Goal: Task Accomplishment & Management: Manage account settings

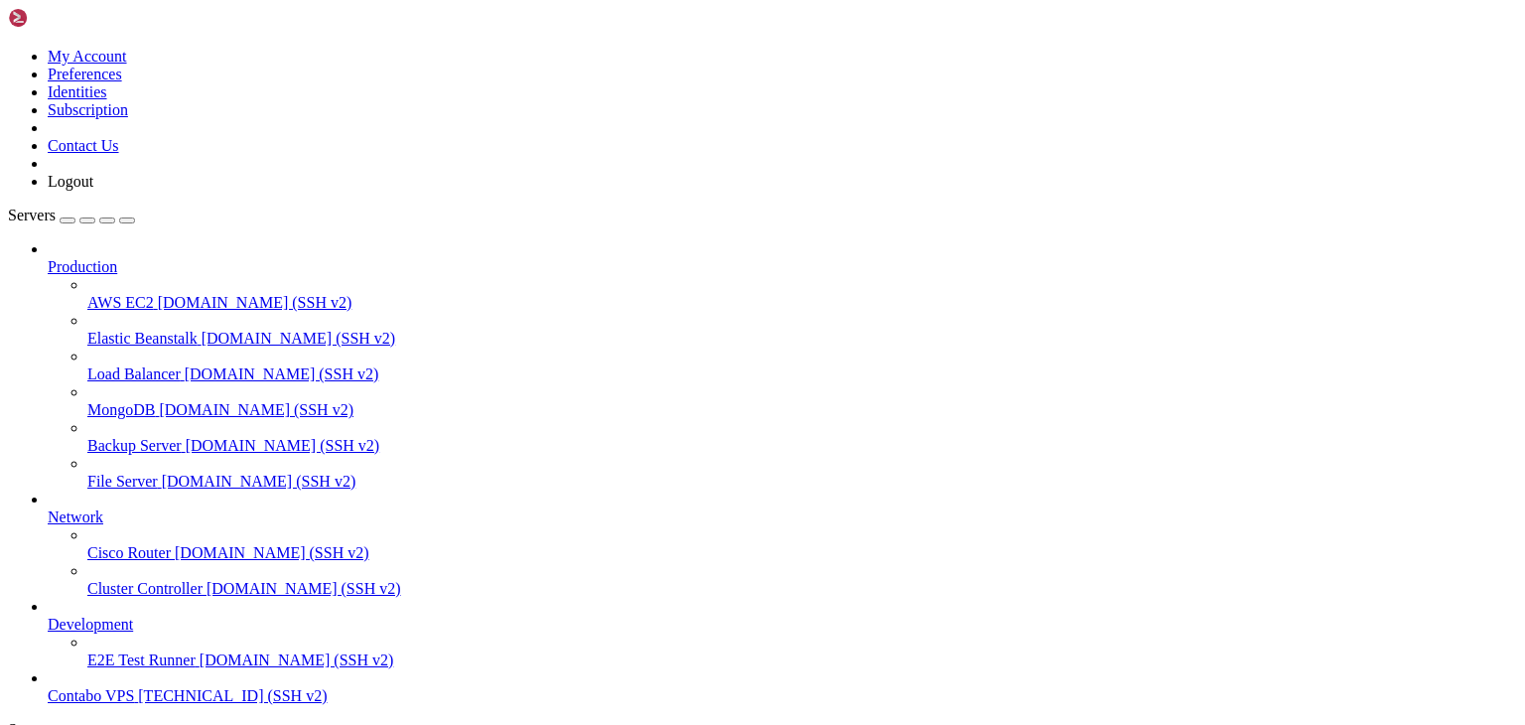
scroll to position [9, 2]
drag, startPoint x: 8, startPoint y: 1107, endPoint x: 296, endPoint y: 1167, distance: 294.2
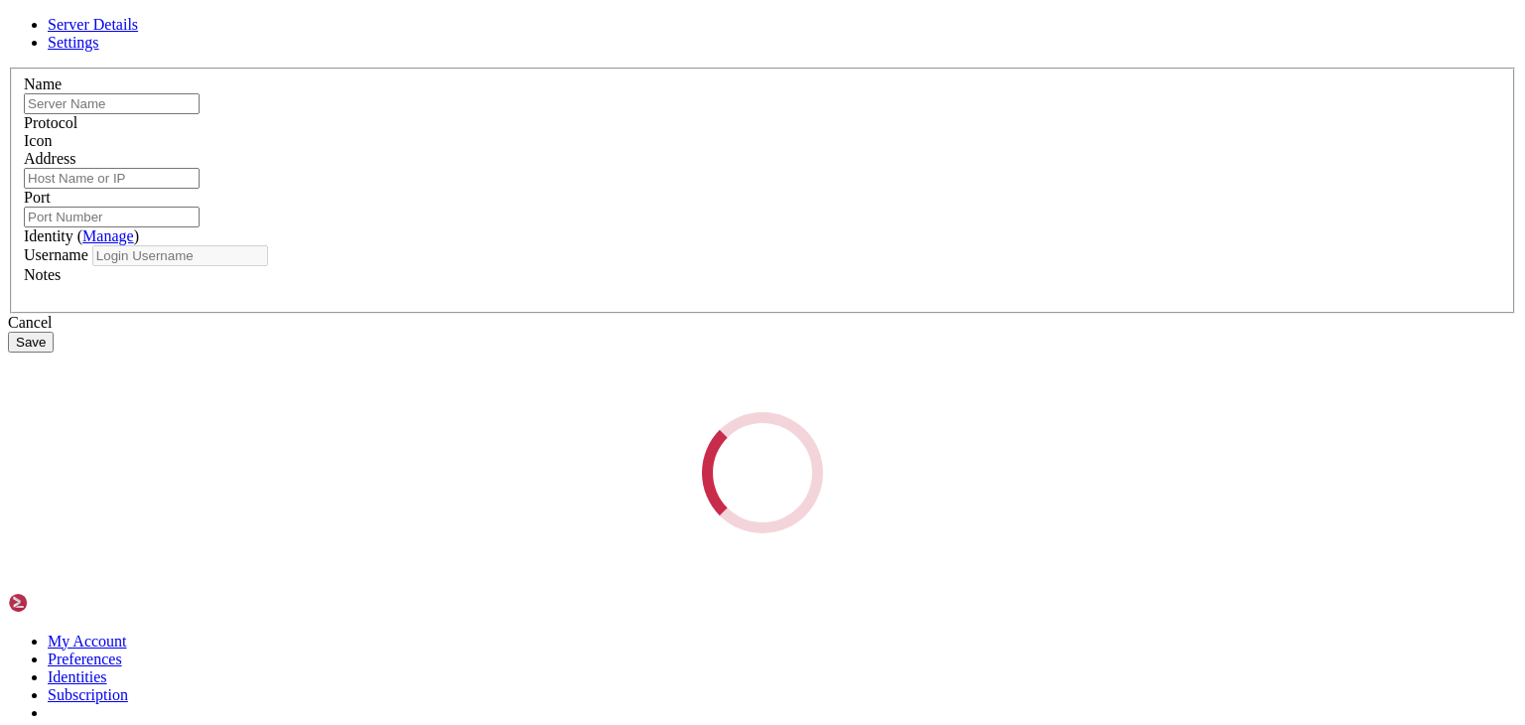
type input "Contabo VPS"
type input "[TECHNICAL_ID]"
type input "22"
type input "root"
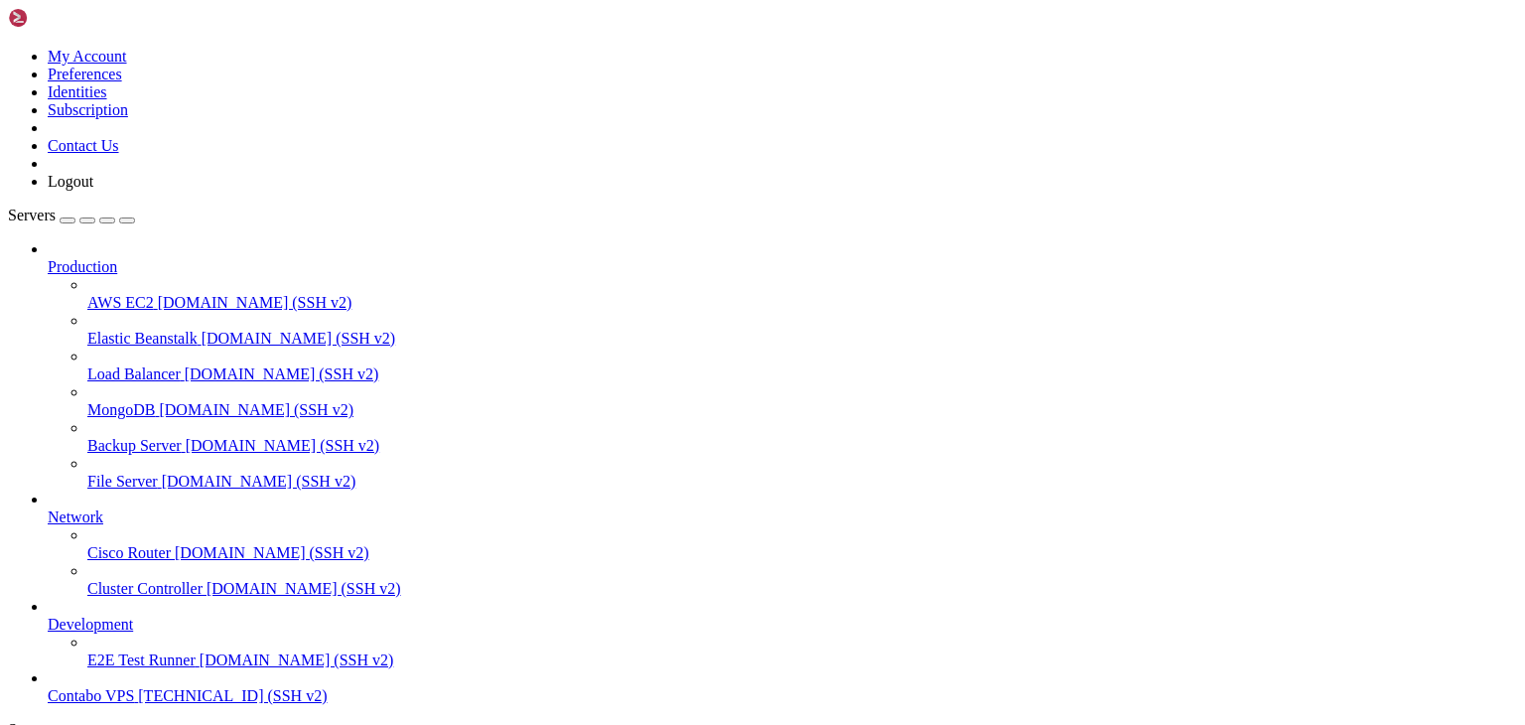
click at [125, 687] on span "Contabo VPS" at bounding box center [91, 695] width 86 height 17
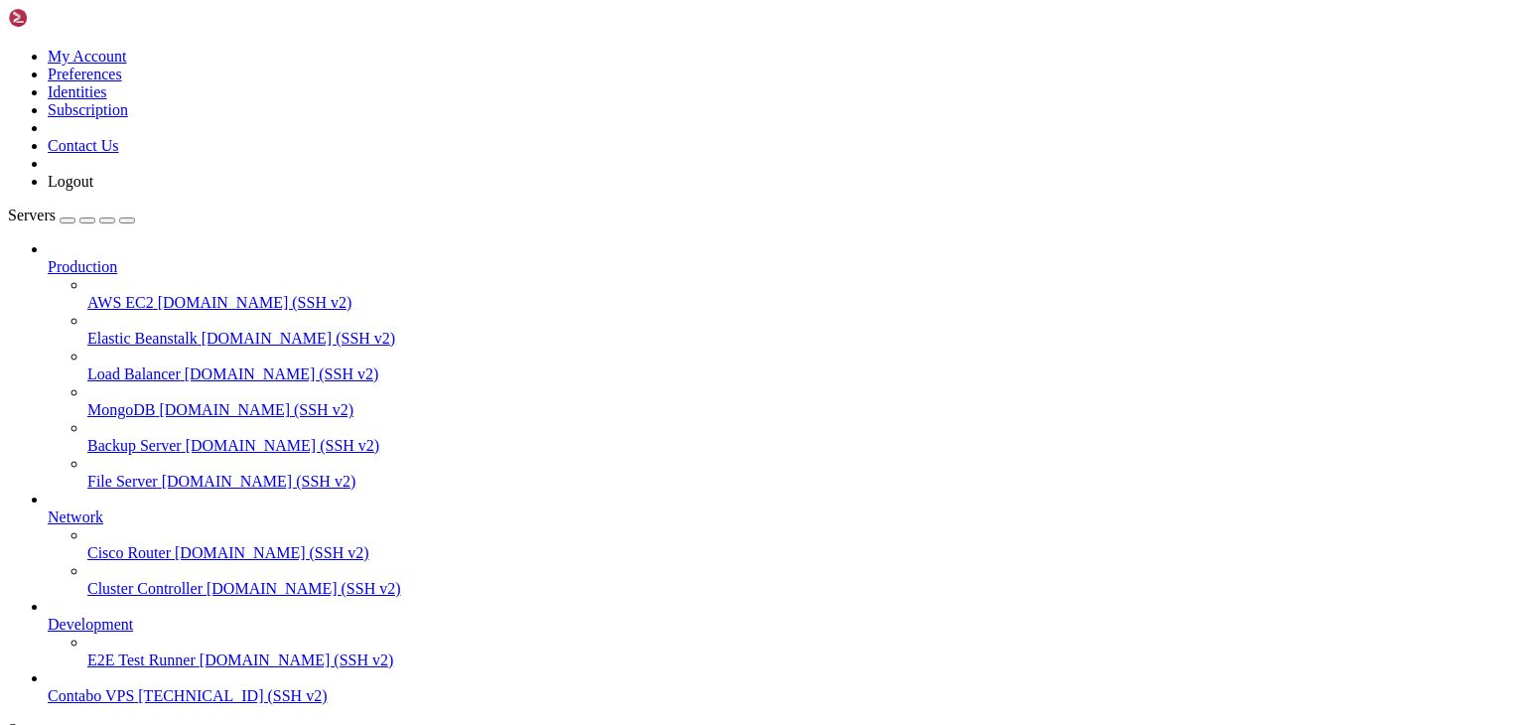
click at [131, 687] on span "Contabo VPS" at bounding box center [91, 695] width 86 height 17
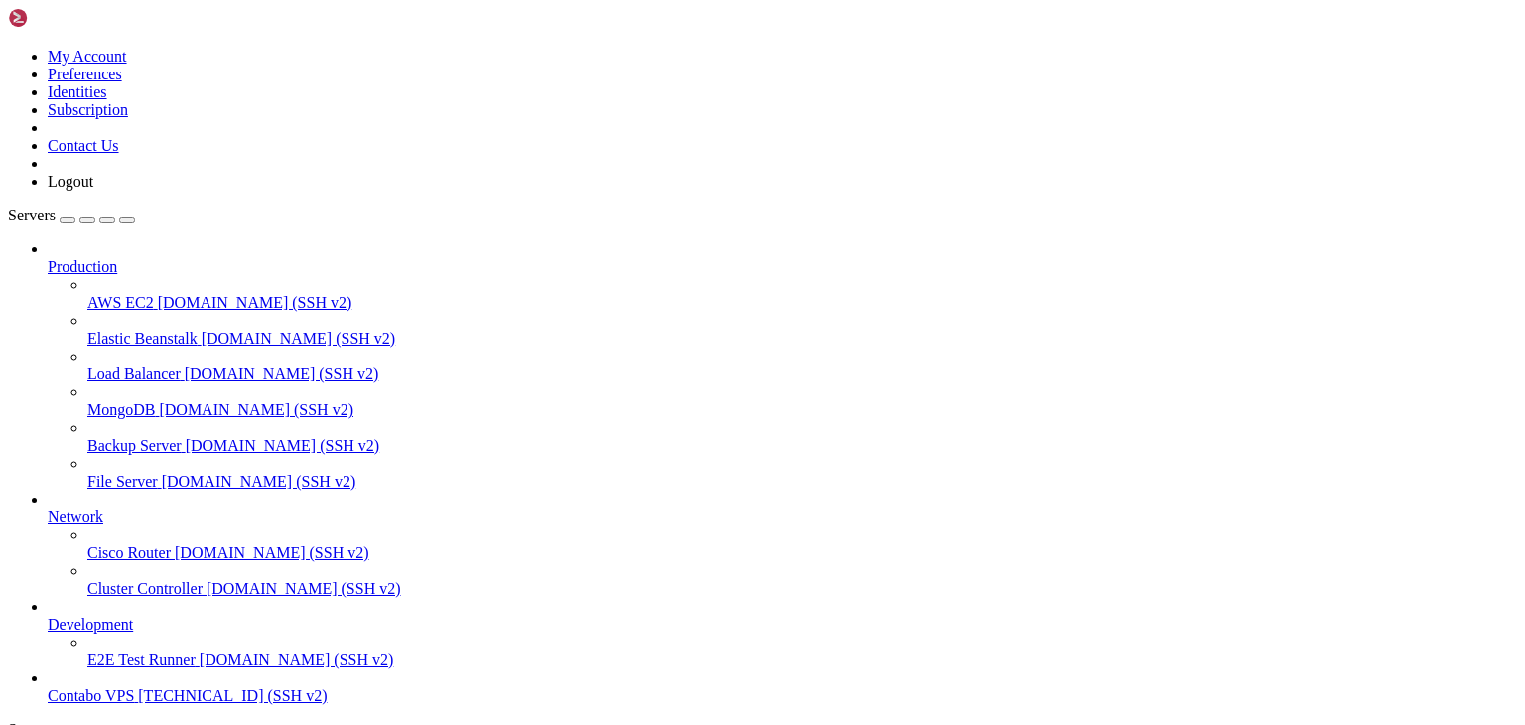
scroll to position [9, 2]
click at [138, 687] on span "[TECHNICAL_ID] (SSH v2)" at bounding box center [232, 695] width 189 height 17
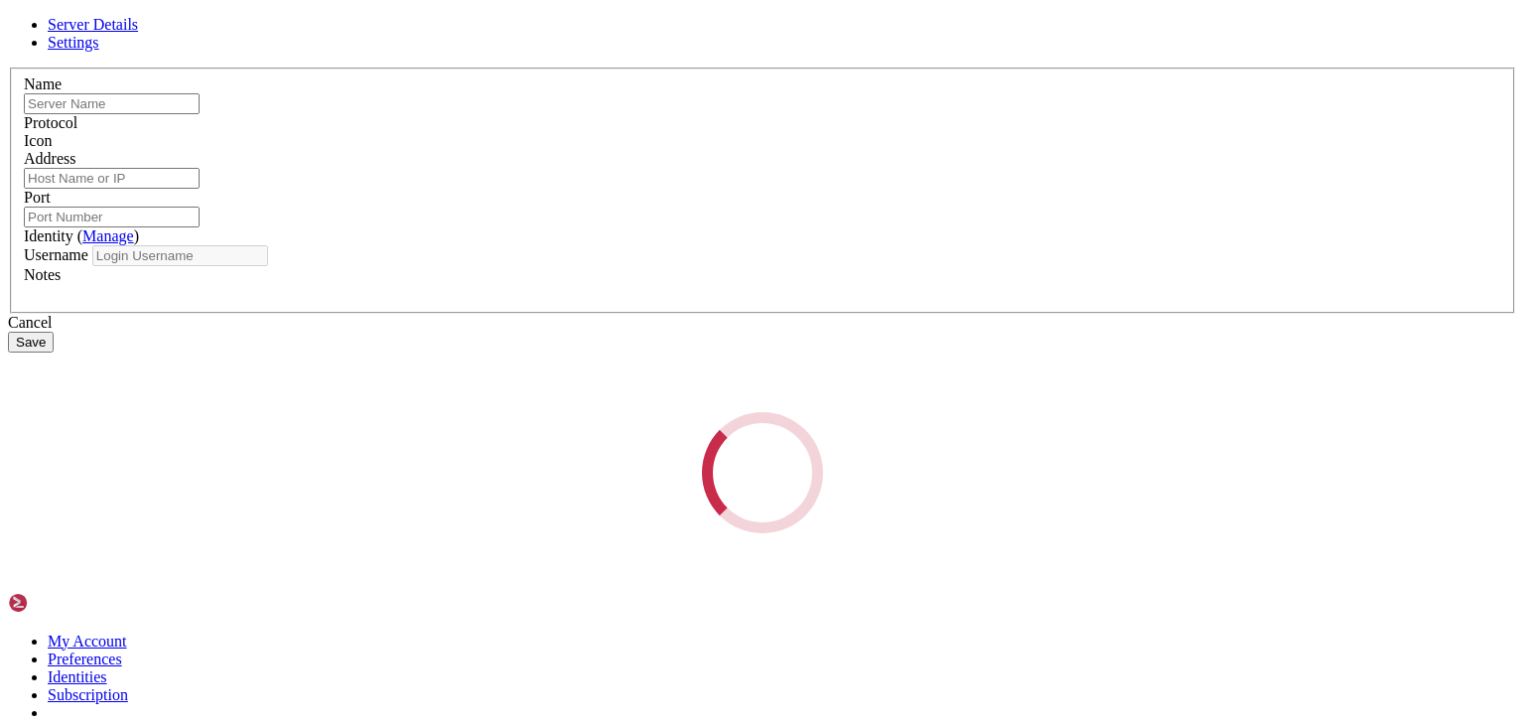
type input "Contabo VPS"
type input "[TECHNICAL_ID]"
type input "22"
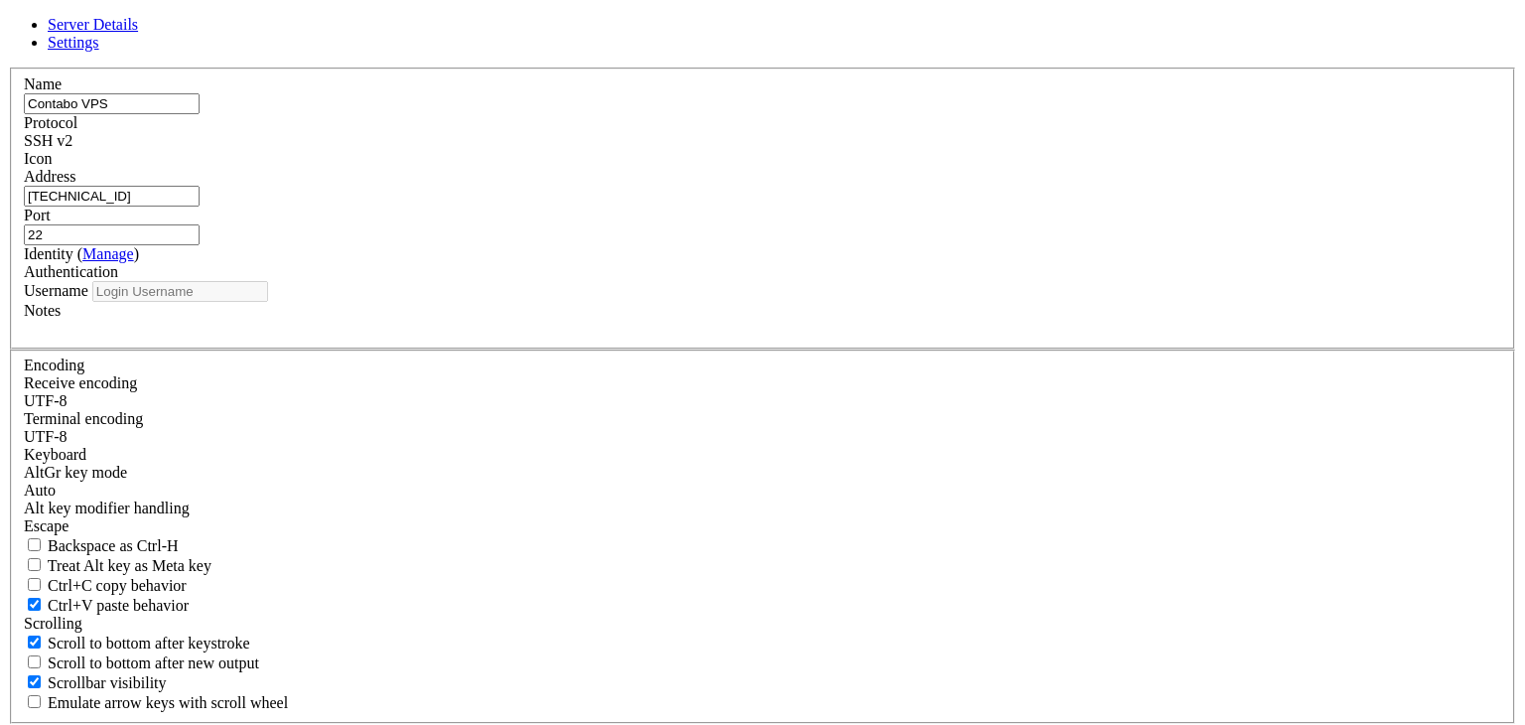
type input "root"
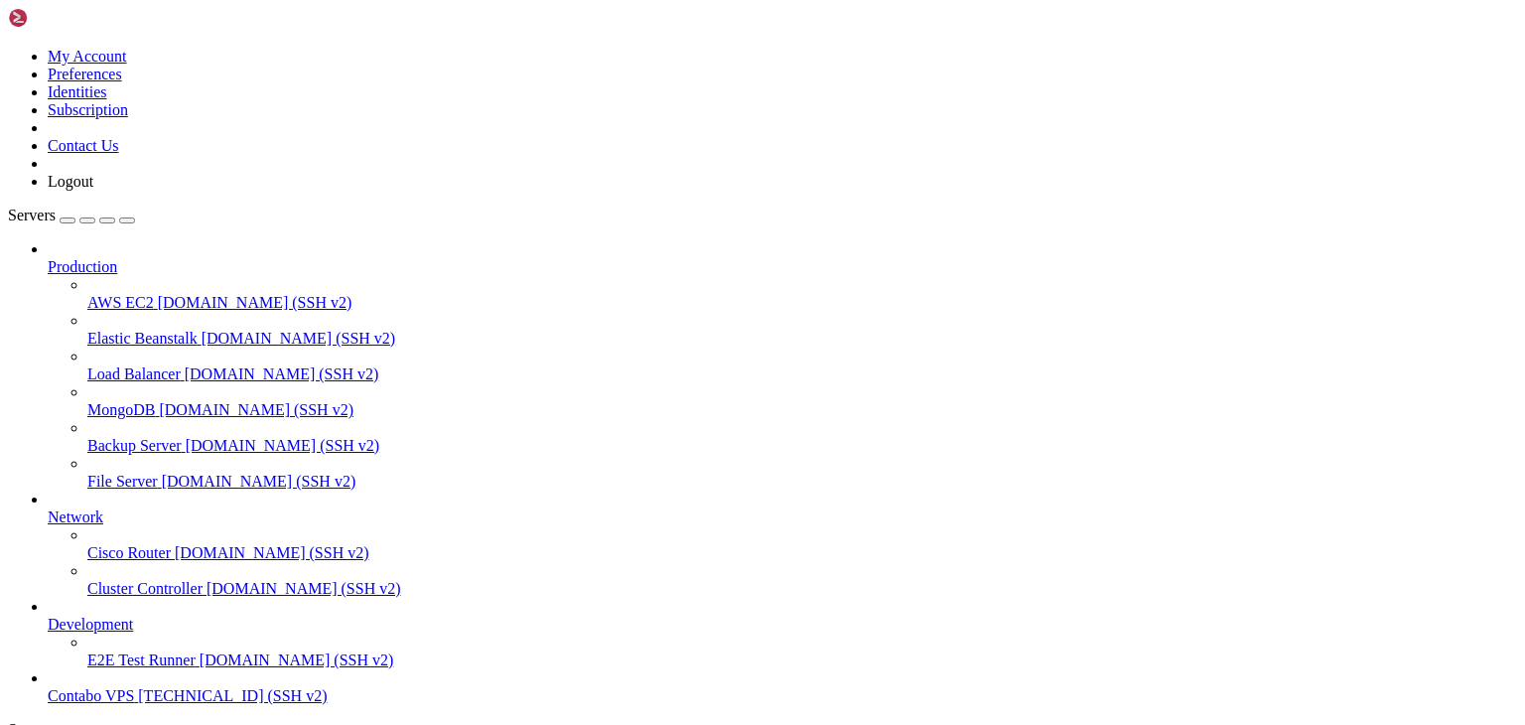
click at [134, 687] on span "Contabo VPS" at bounding box center [91, 695] width 86 height 17
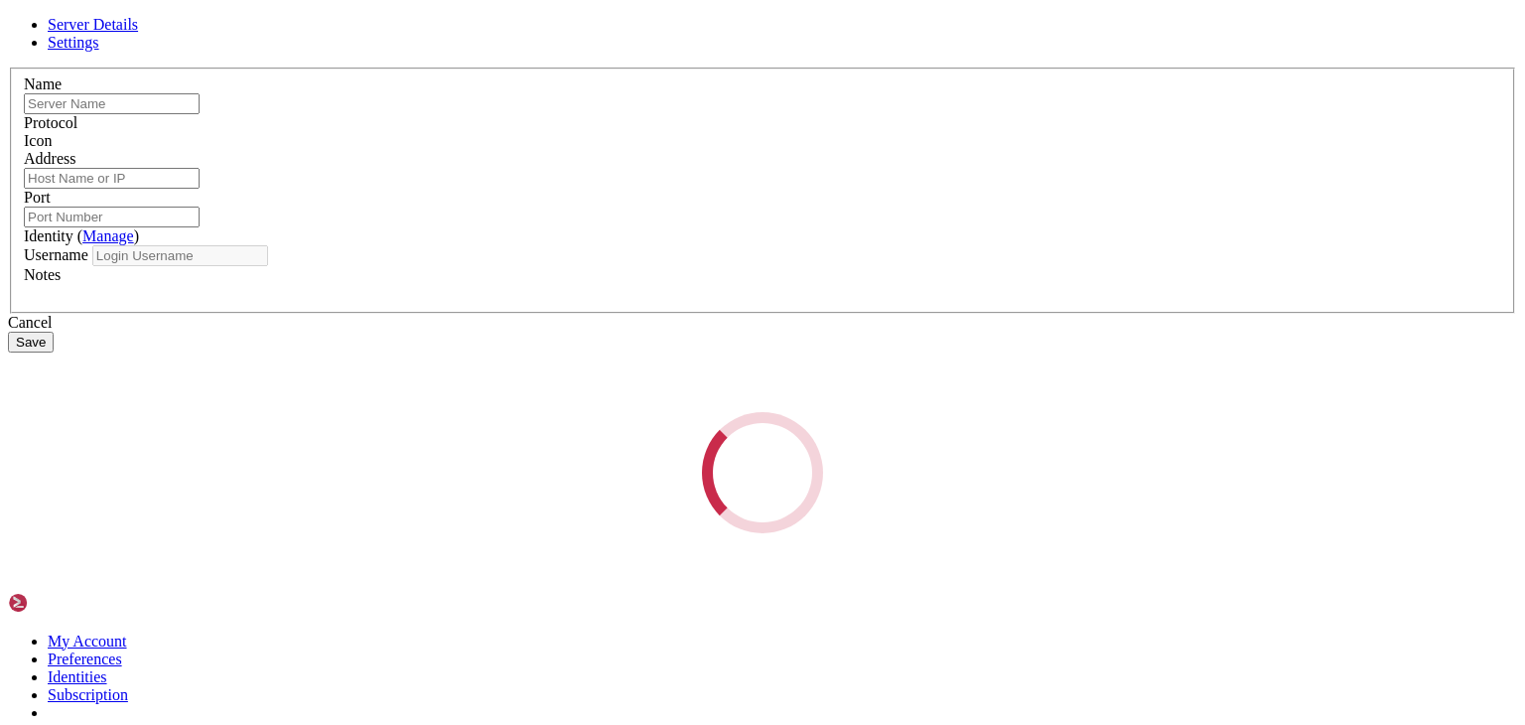
type input "Contabo VPS"
type input "[TECHNICAL_ID]"
type input "22"
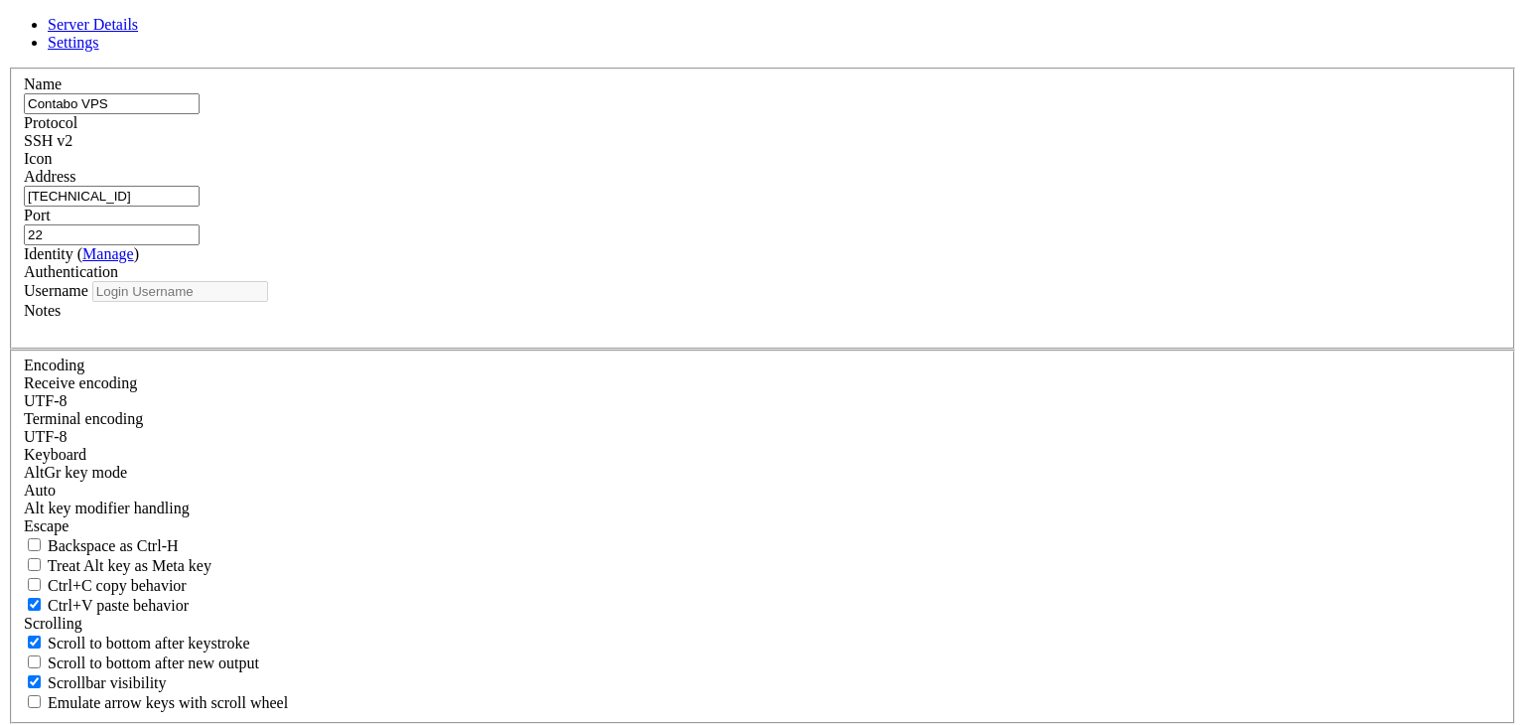
type input "root"
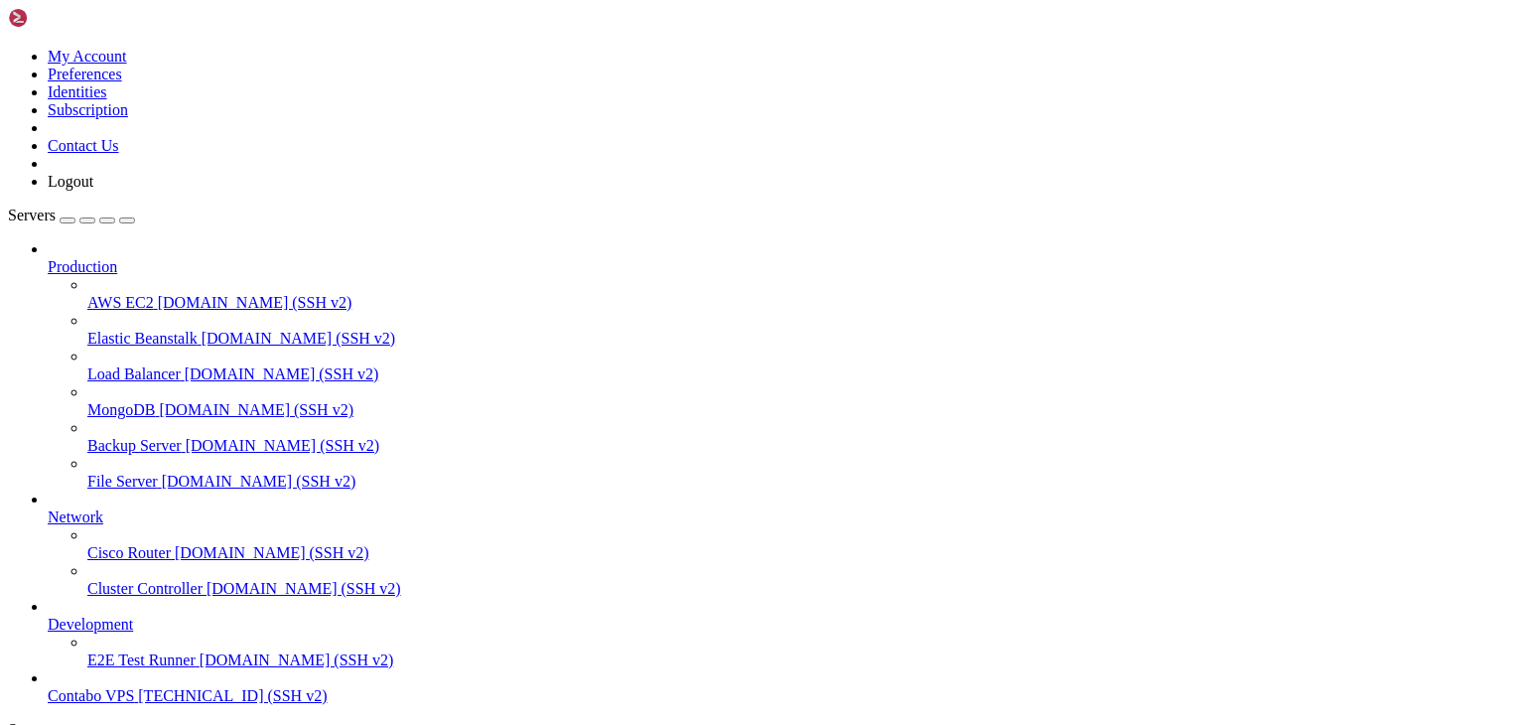
click at [131, 687] on span "Contabo VPS" at bounding box center [91, 695] width 86 height 17
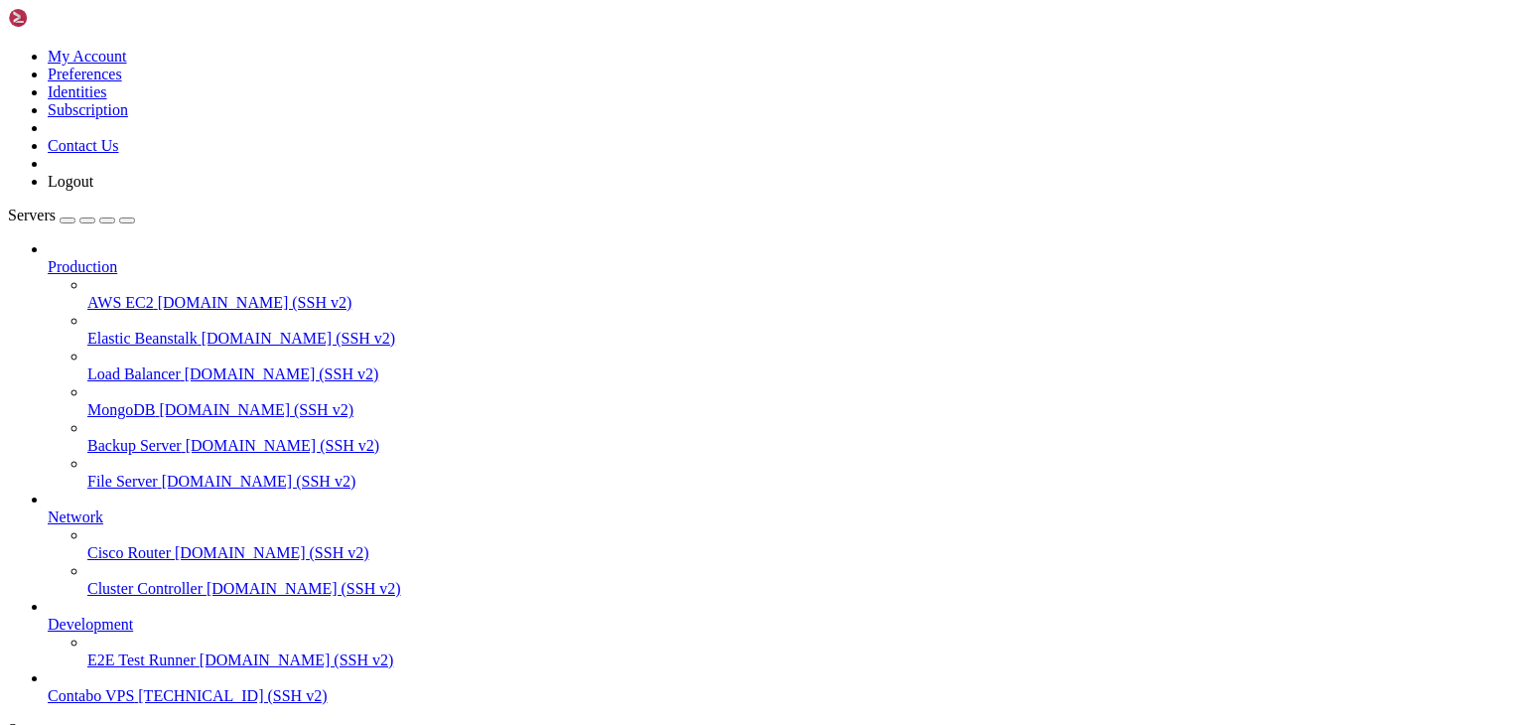
click at [128, 687] on link "Contabo VPS [TECHNICAL_ID] (SSH v2)" at bounding box center [782, 696] width 1469 height 18
click at [371, 33] on div at bounding box center [762, 362] width 1525 height 725
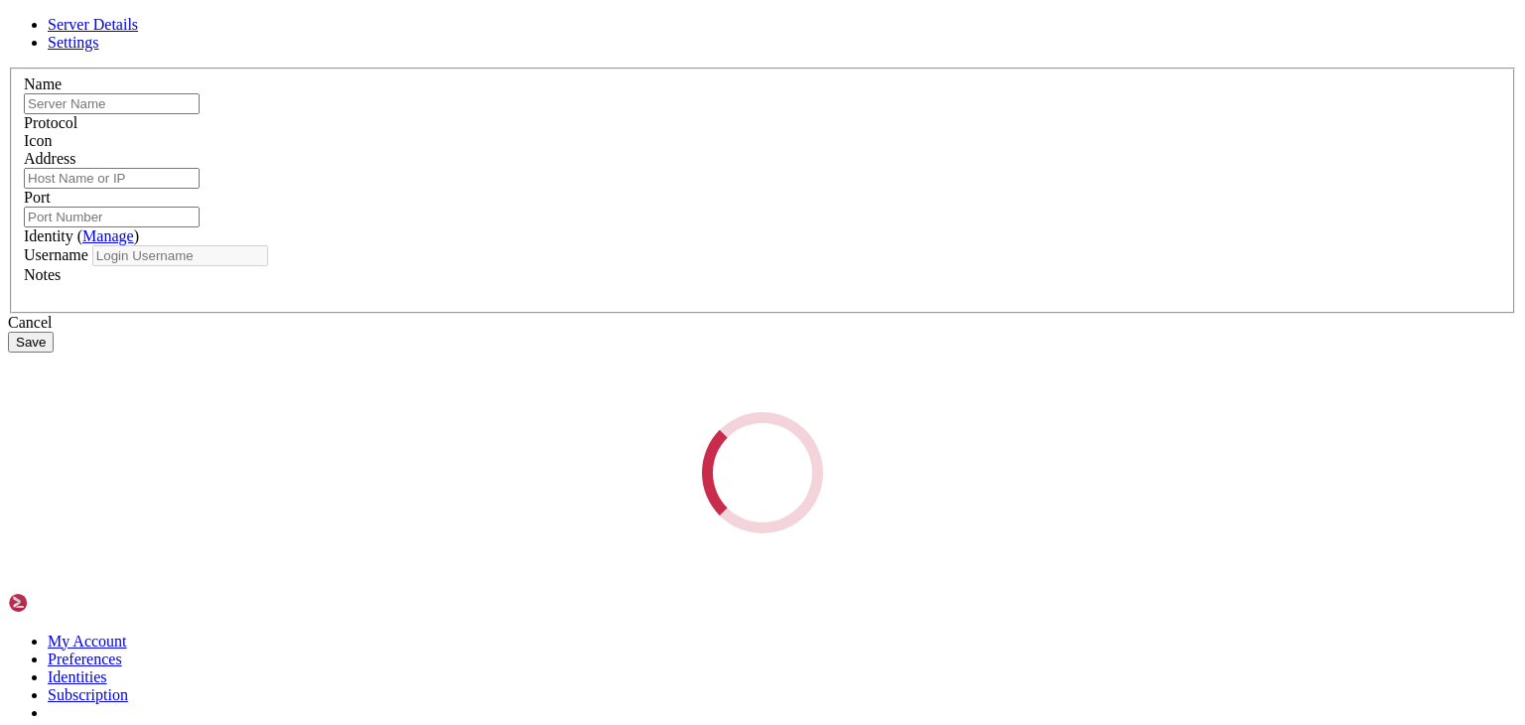
type input "Contabo VPS"
type input "[TECHNICAL_ID]"
type input "22"
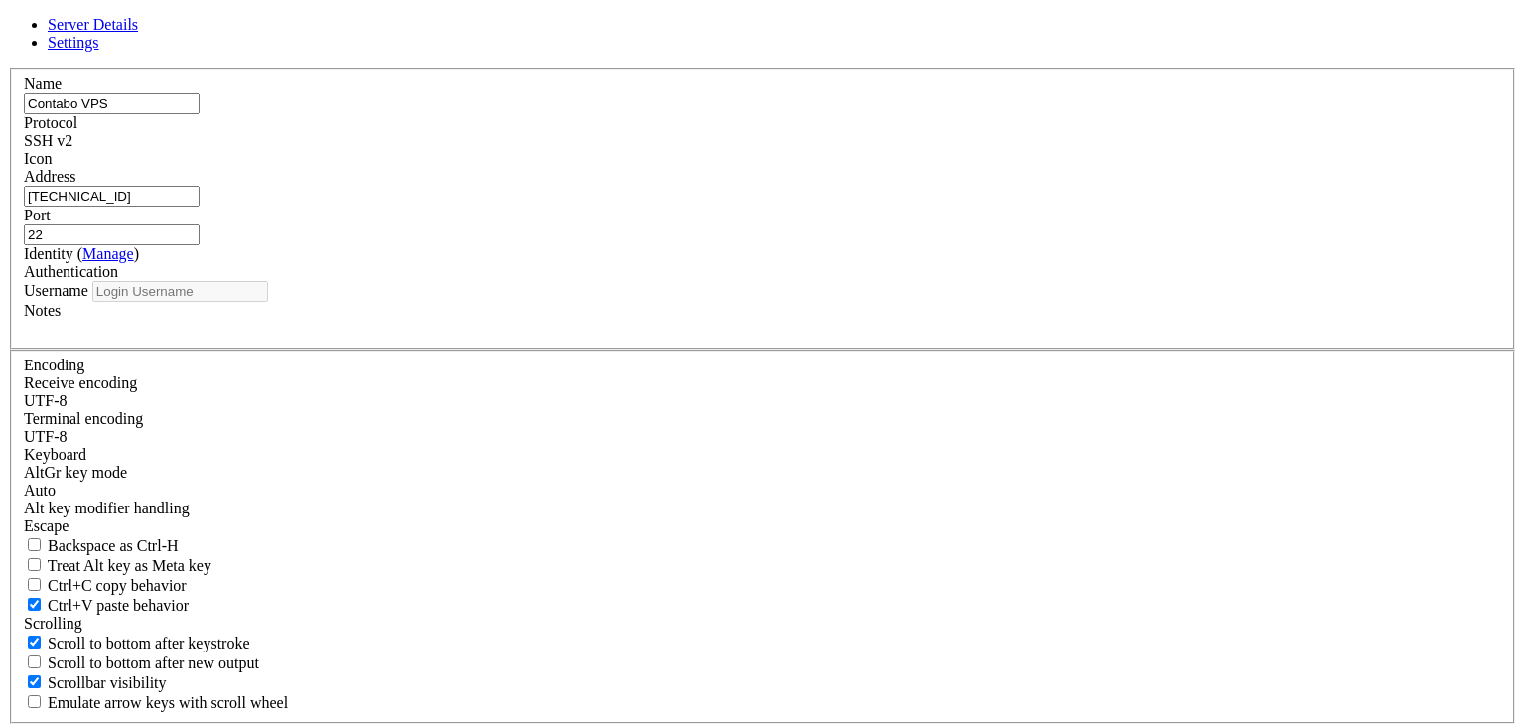
type input "root"
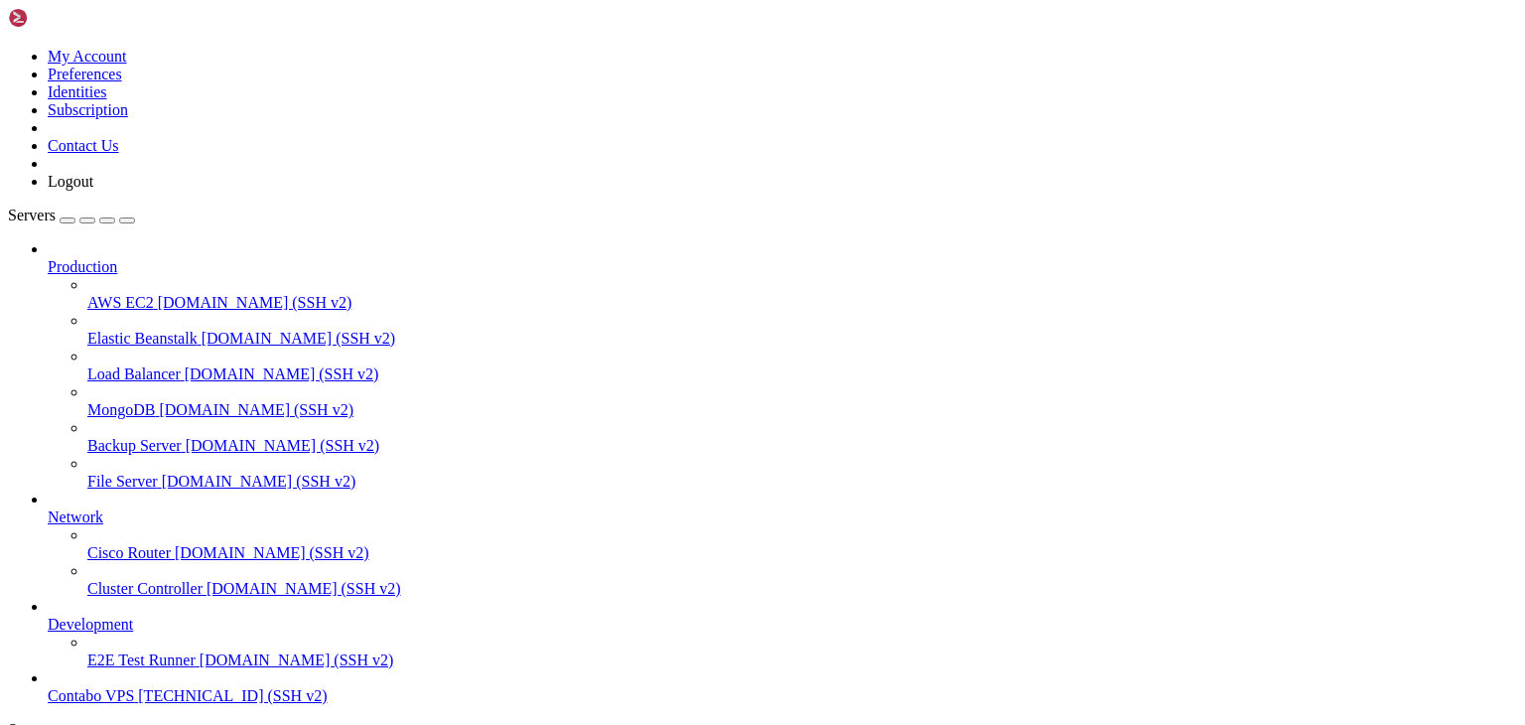
click at [134, 687] on span "Contabo VPS" at bounding box center [91, 695] width 86 height 17
drag, startPoint x: 179, startPoint y: 1136, endPoint x: 152, endPoint y: 1134, distance: 26.9
